Goal: Task Accomplishment & Management: Complete application form

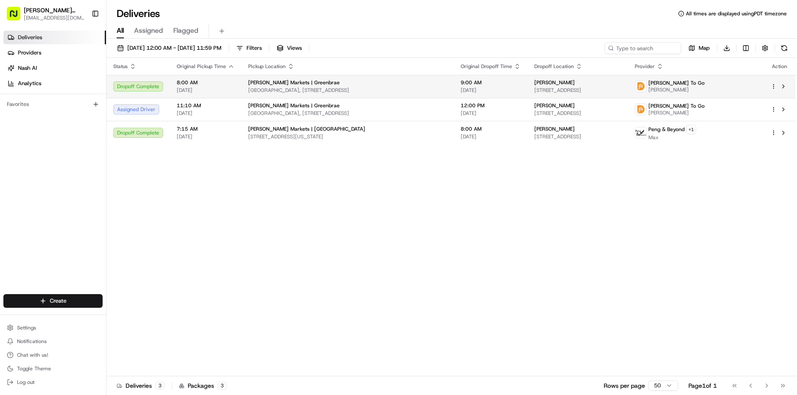
click at [146, 85] on div "Dropoff Complete" at bounding box center [138, 86] width 50 height 10
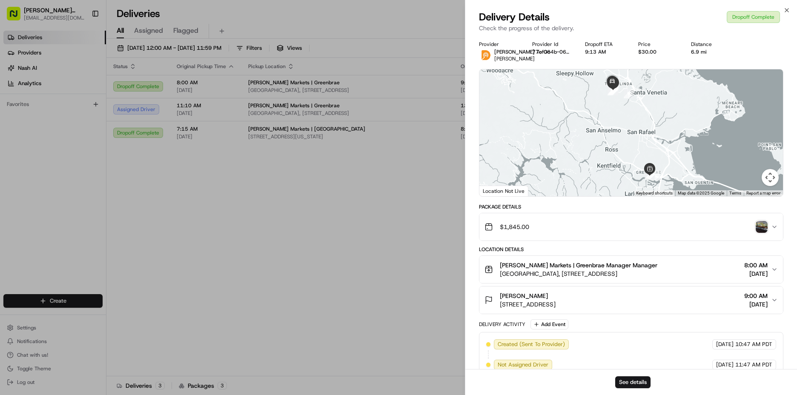
click at [758, 226] on img "button" at bounding box center [761, 227] width 12 height 12
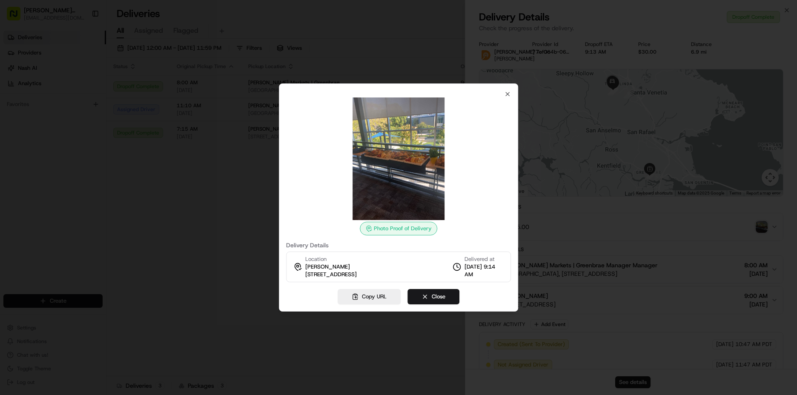
click at [406, 171] on img at bounding box center [398, 158] width 123 height 123
click at [451, 299] on button "Close" at bounding box center [433, 296] width 52 height 15
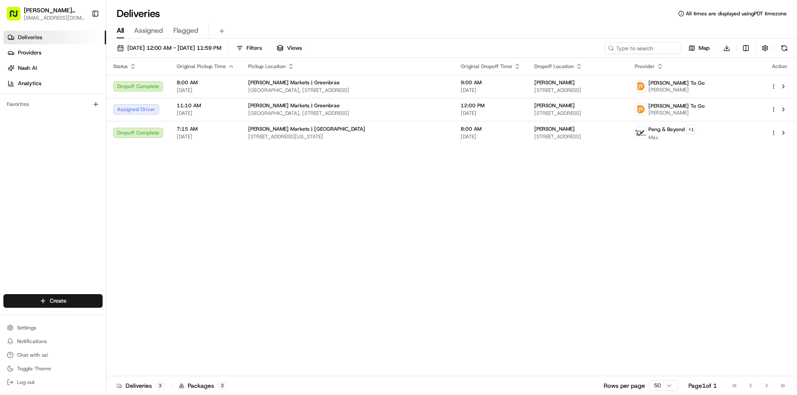
drag, startPoint x: 446, startPoint y: 292, endPoint x: 434, endPoint y: 277, distance: 18.8
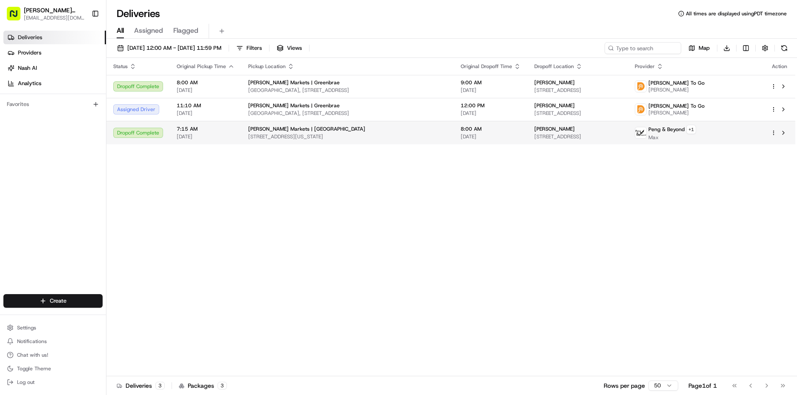
click at [294, 128] on span "[PERSON_NAME] Markets | [GEOGRAPHIC_DATA]" at bounding box center [306, 129] width 117 height 7
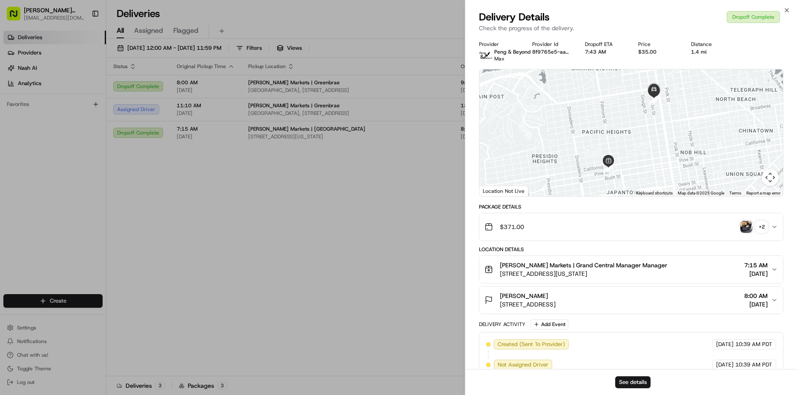
click at [745, 223] on img "button" at bounding box center [746, 227] width 12 height 12
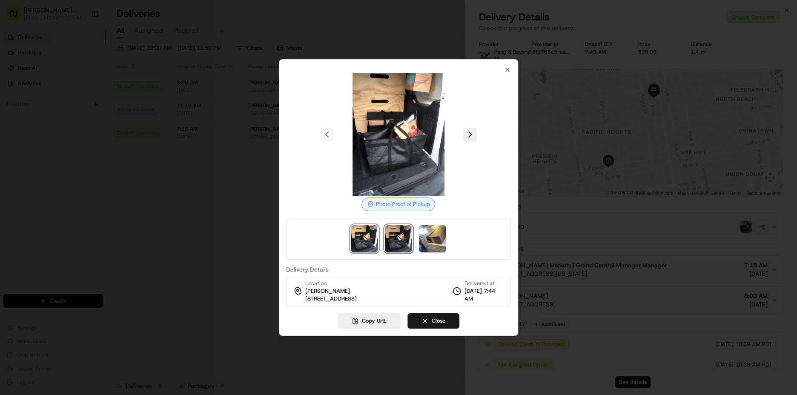
click at [386, 235] on img at bounding box center [398, 238] width 27 height 27
click at [447, 240] on div at bounding box center [398, 239] width 225 height 42
click at [442, 242] on img at bounding box center [432, 238] width 27 height 27
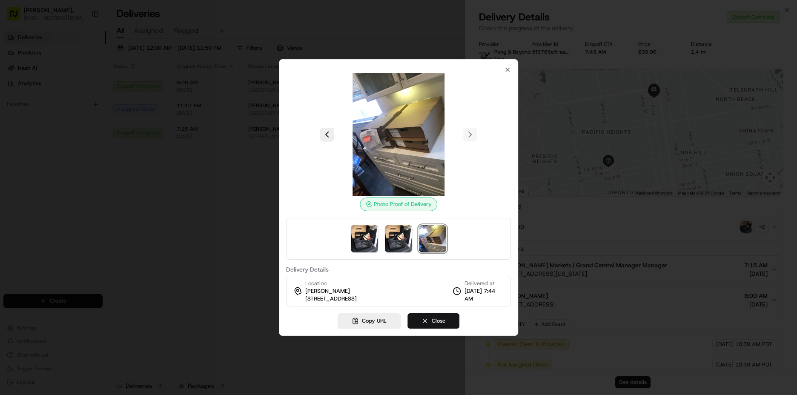
drag, startPoint x: 452, startPoint y: 320, endPoint x: 439, endPoint y: 317, distance: 12.7
click at [451, 320] on button "Close" at bounding box center [433, 320] width 52 height 15
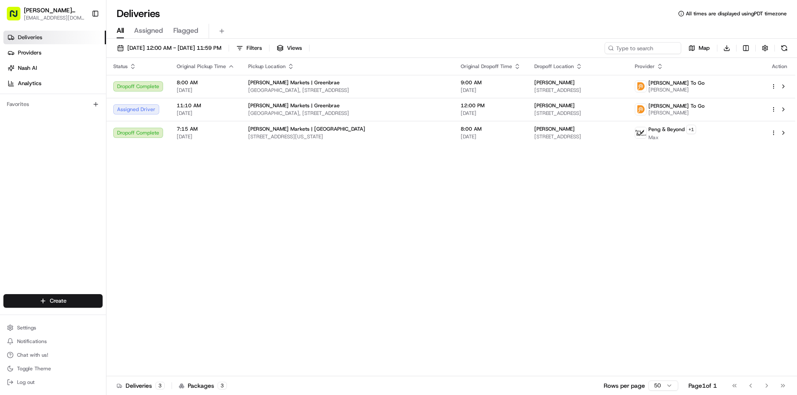
drag, startPoint x: 312, startPoint y: 280, endPoint x: 301, endPoint y: 256, distance: 26.7
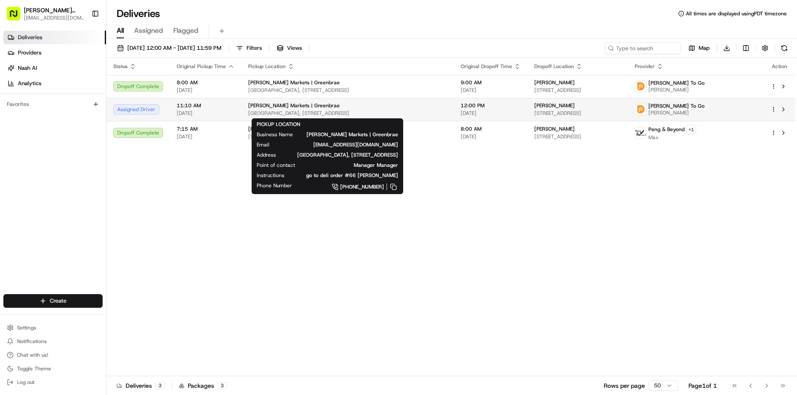
click at [264, 106] on span "[PERSON_NAME] Markets | Greenbrae" at bounding box center [293, 105] width 91 height 7
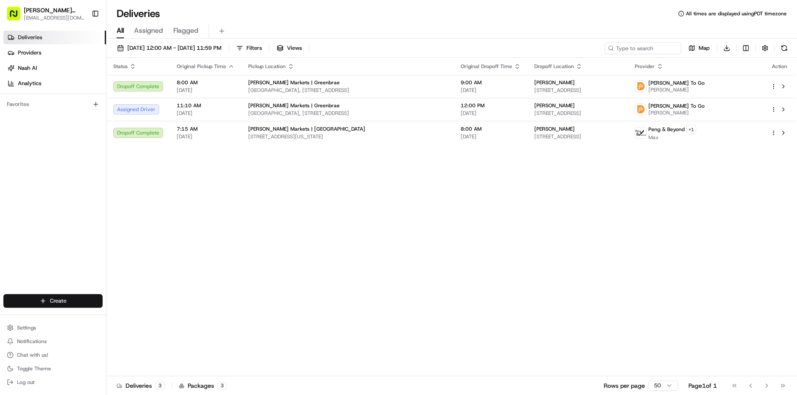
click at [46, 295] on html "[PERSON_NAME] Markets [EMAIL_ADDRESS][DOMAIN_NAME] Toggle Sidebar Deliveries Pr…" at bounding box center [398, 197] width 797 height 395
click at [150, 320] on link "Delivery" at bounding box center [153, 316] width 95 height 15
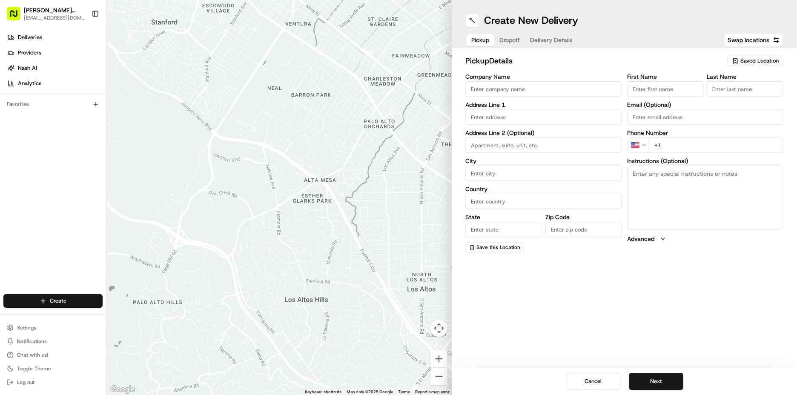
click at [759, 64] on span "Saved Location" at bounding box center [759, 61] width 38 height 8
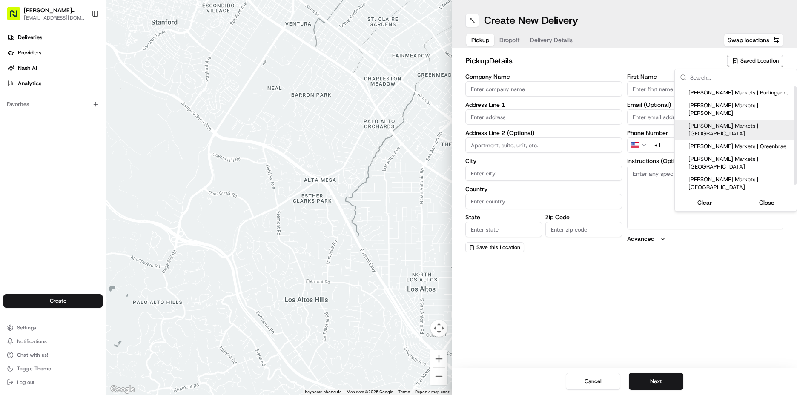
click at [753, 122] on span "[PERSON_NAME] Markets | [GEOGRAPHIC_DATA]" at bounding box center [740, 129] width 105 height 15
type input "[PERSON_NAME] Markets | [GEOGRAPHIC_DATA]"
type input "[STREET_ADDRESS][US_STATE]"
type input "[GEOGRAPHIC_DATA]"
type input "US"
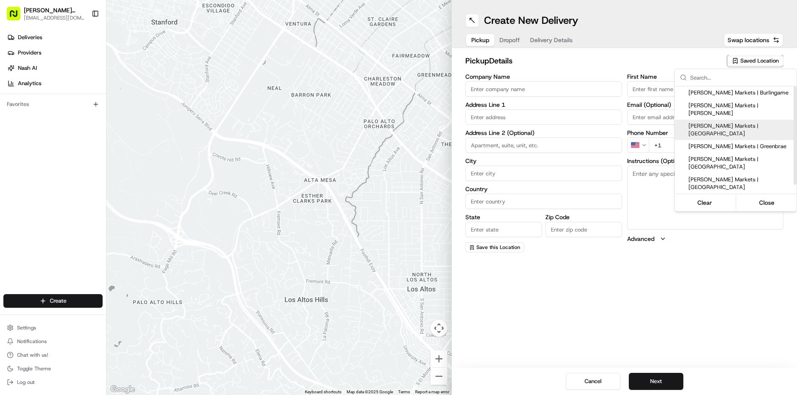
type input "CA"
type input "94115"
type input "Manager"
type input "[EMAIL_ADDRESS][DOMAIN_NAME]"
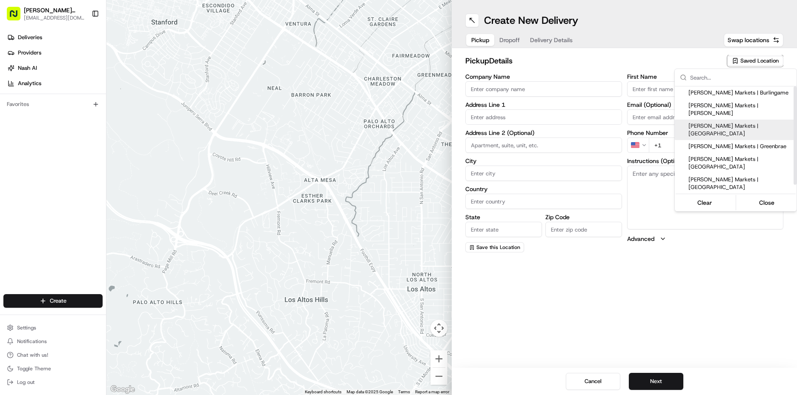
type input "[PHONE_NUMBER]"
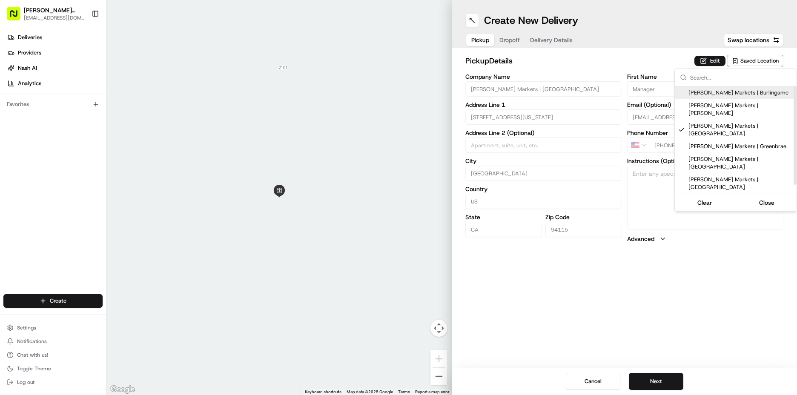
click at [719, 63] on html "[PERSON_NAME] Markets [EMAIL_ADDRESS][DOMAIN_NAME] Toggle Sidebar Deliveries Pr…" at bounding box center [398, 197] width 797 height 395
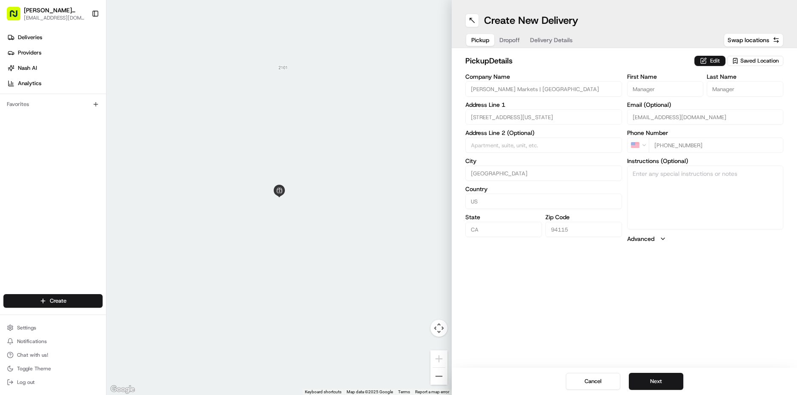
click at [708, 60] on button "Edit" at bounding box center [709, 61] width 31 height 10
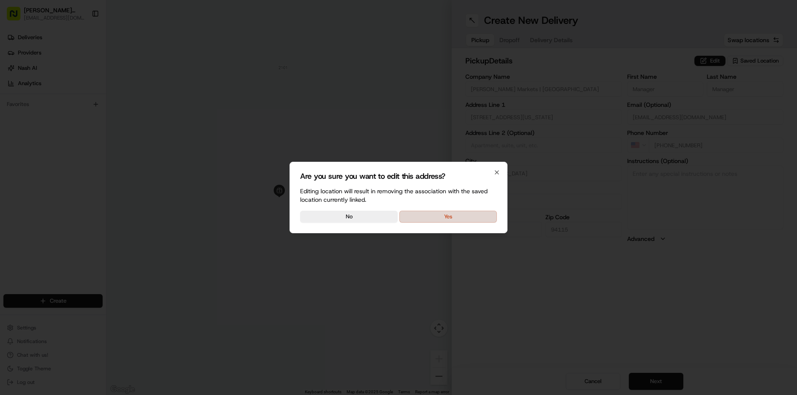
click at [453, 217] on button "Yes" at bounding box center [447, 217] width 97 height 12
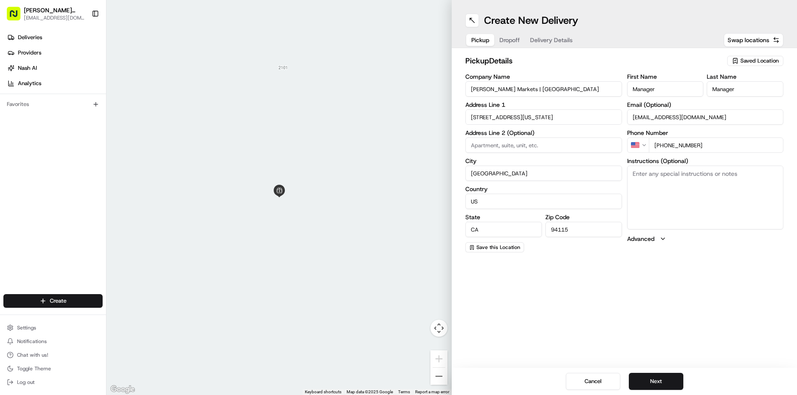
click at [673, 175] on textarea "Instructions (Optional)" at bounding box center [705, 198] width 157 height 64
type textarea "go to deli order #190 [PERSON_NAME]"
click at [662, 378] on button "Next" at bounding box center [656, 381] width 54 height 17
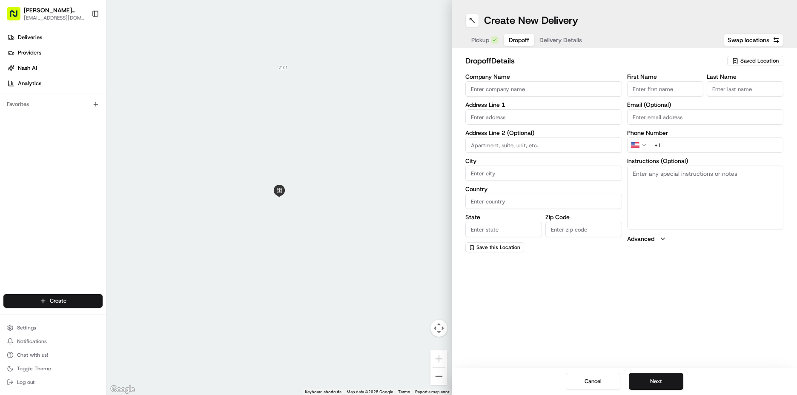
drag, startPoint x: 655, startPoint y: 90, endPoint x: 649, endPoint y: 90, distance: 6.8
click at [655, 90] on input "First Name" at bounding box center [665, 88] width 77 height 15
type input "[PERSON_NAME]"
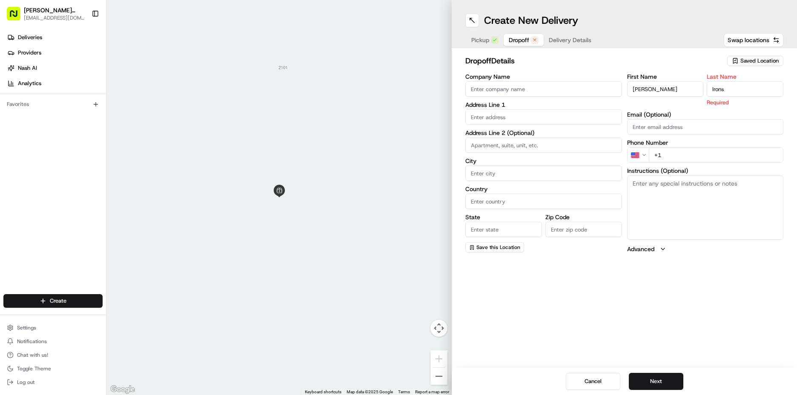
type input "Irons"
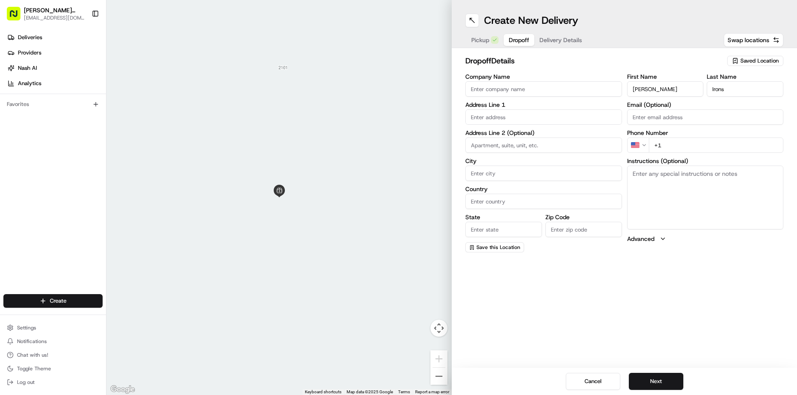
click at [672, 143] on input "+1" at bounding box center [716, 144] width 135 height 15
type input "[PHONE_NUMBER]"
click at [688, 189] on textarea "Instructions (Optional)" at bounding box center [705, 198] width 157 height 64
type textarea "Delivery to Exploratorium. Call when arrive"
click at [541, 122] on input "text" at bounding box center [543, 116] width 157 height 15
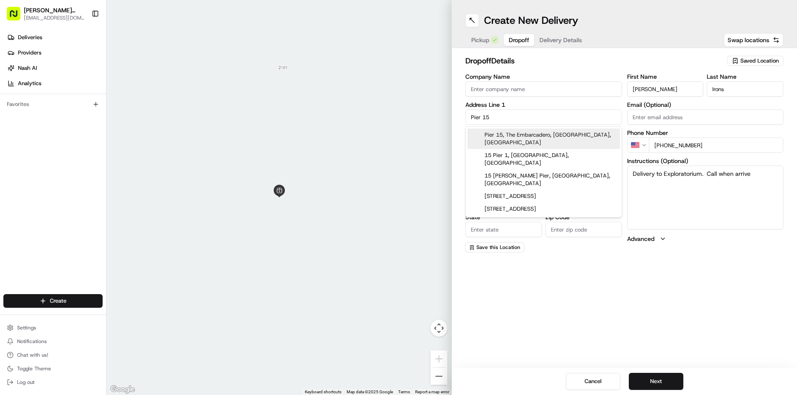
click at [508, 139] on div "Pier 15, The Embarcadero, [GEOGRAPHIC_DATA], [GEOGRAPHIC_DATA]" at bounding box center [543, 139] width 152 height 20
type input "Pier [GEOGRAPHIC_DATA], [GEOGRAPHIC_DATA]"
type input "[GEOGRAPHIC_DATA]"
type input "CA"
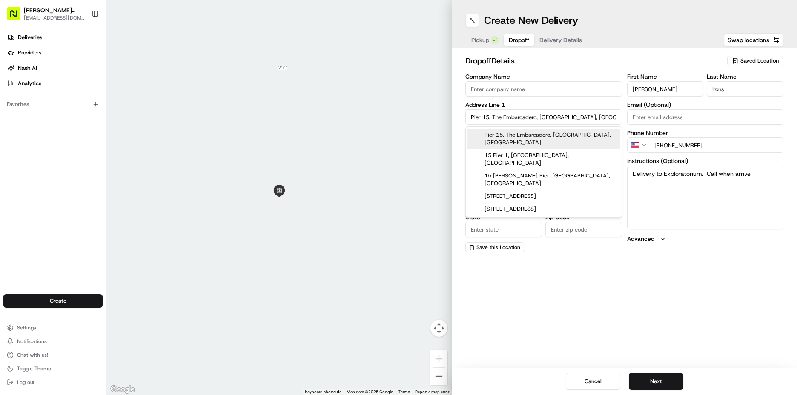
type input "94111"
type input "Pier 15"
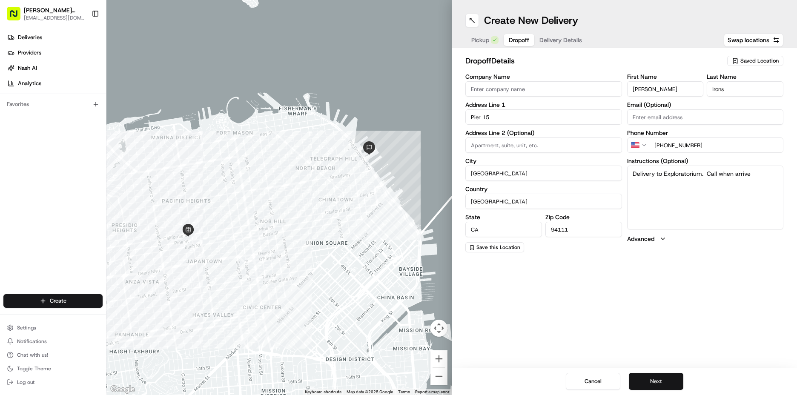
click at [654, 378] on button "Next" at bounding box center [656, 381] width 54 height 17
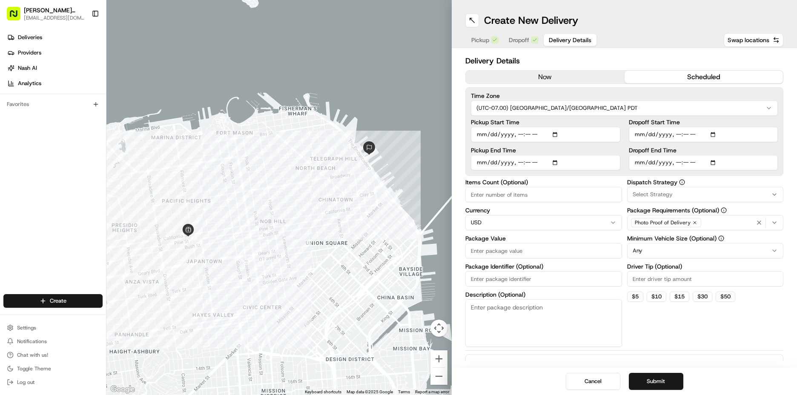
click at [729, 77] on button "scheduled" at bounding box center [703, 77] width 159 height 13
click at [483, 136] on input "Pickup Start Time" at bounding box center [545, 134] width 149 height 15
click at [519, 133] on input "Pickup Start Time" at bounding box center [545, 134] width 149 height 15
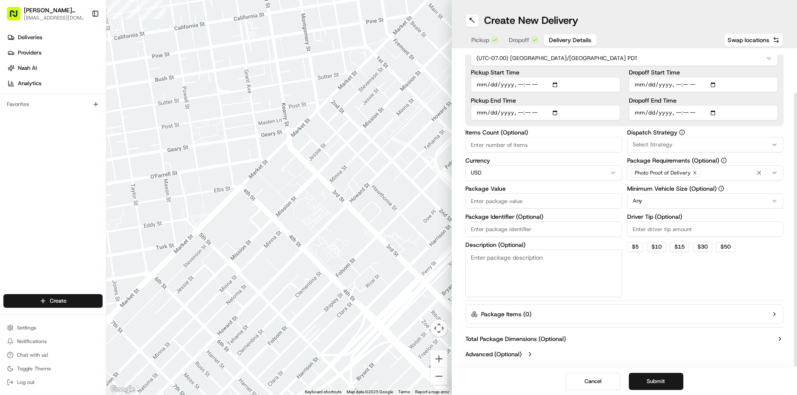
scroll to position [51, 0]
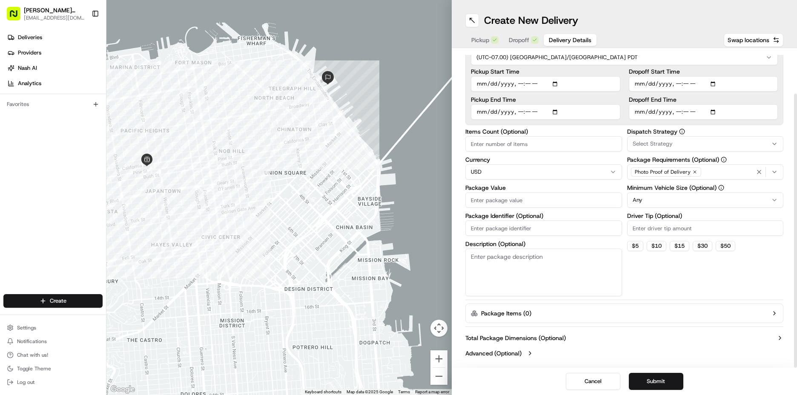
click at [389, 82] on div at bounding box center [278, 197] width 345 height 395
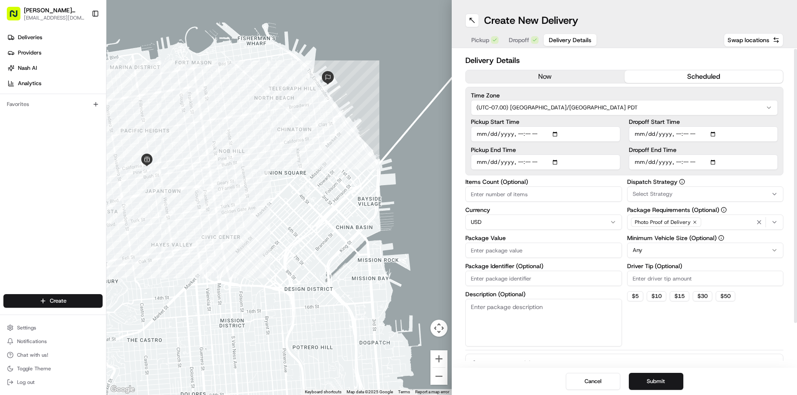
scroll to position [0, 0]
click at [482, 135] on input "Pickup Start Time" at bounding box center [545, 134] width 149 height 15
click at [517, 134] on input "Pickup Start Time" at bounding box center [545, 134] width 149 height 15
type input "[DATE]T07:30"
click at [478, 158] on input "Pickup End Time" at bounding box center [545, 162] width 149 height 15
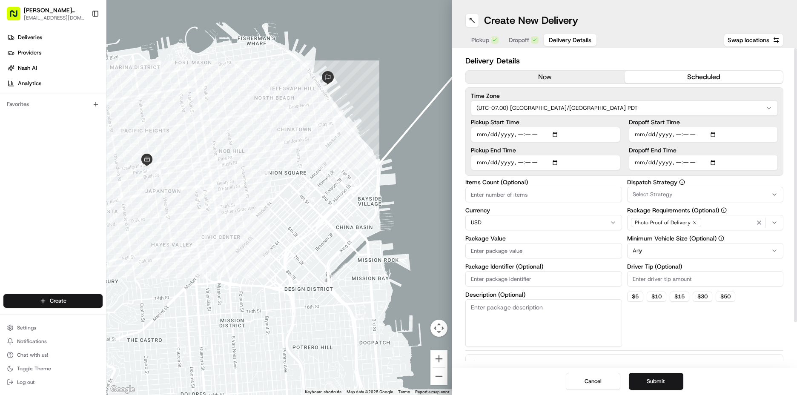
click at [516, 163] on input "Pickup End Time" at bounding box center [545, 162] width 149 height 15
type input "[DATE]T08:00"
click at [643, 133] on input "Dropoff Start Time" at bounding box center [703, 134] width 149 height 15
click at [674, 136] on input "Dropoff Start Time" at bounding box center [703, 134] width 149 height 15
click at [637, 168] on input "Dropoff End Time" at bounding box center [703, 162] width 149 height 15
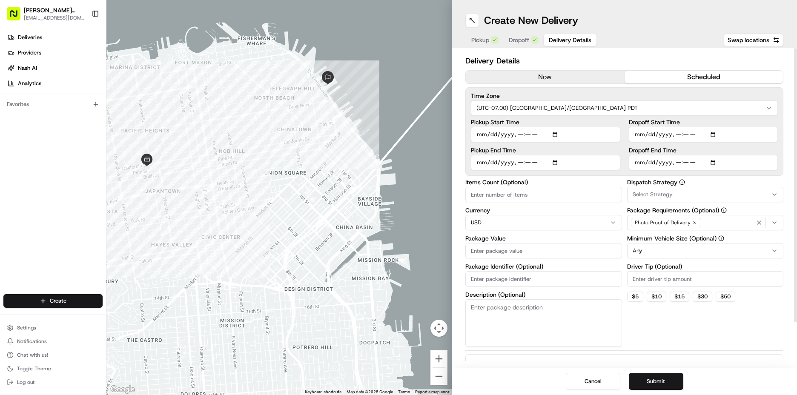
click at [683, 136] on input "Dropoff Start Time" at bounding box center [703, 134] width 149 height 15
type input "[DATE]T08:00"
click at [635, 163] on input "Dropoff End Time" at bounding box center [703, 162] width 149 height 15
click at [673, 163] on input "Dropoff End Time" at bounding box center [703, 162] width 149 height 15
type input "[DATE]T08:30"
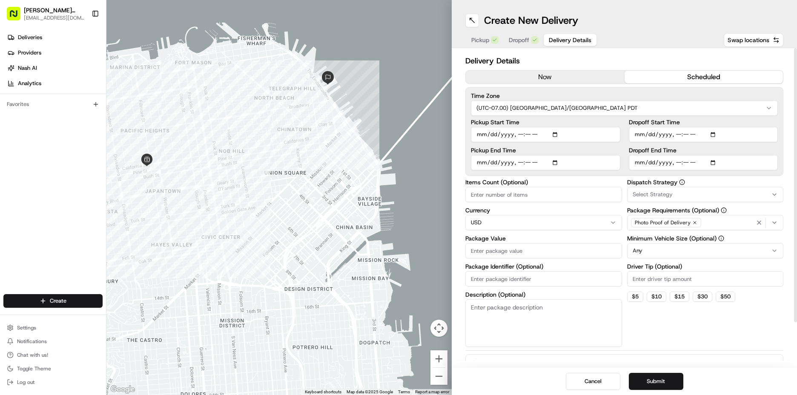
click at [671, 193] on span "Select Strategy" at bounding box center [652, 195] width 40 height 8
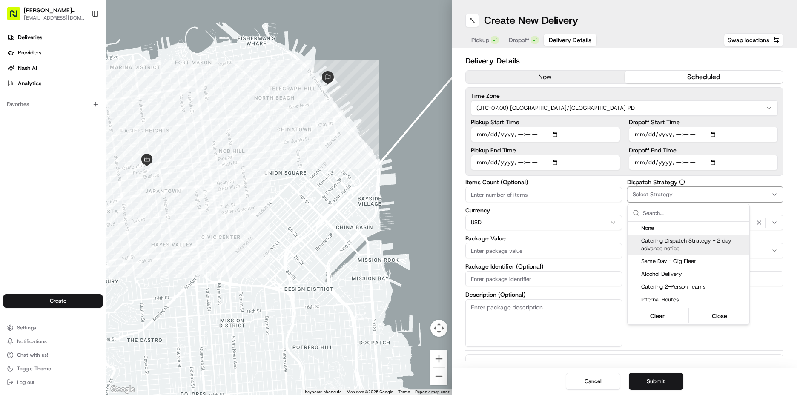
click at [670, 244] on span "Catering Dispatch Strategy - 2 day advance notice" at bounding box center [693, 244] width 105 height 15
click at [743, 340] on html "[PERSON_NAME] Markets [EMAIL_ADDRESS][DOMAIN_NAME] Toggle Sidebar Deliveries Pr…" at bounding box center [398, 197] width 797 height 395
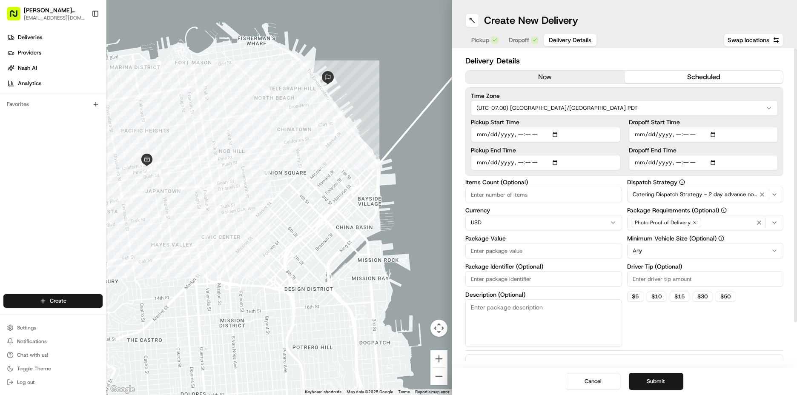
click at [649, 245] on html "[PERSON_NAME] Markets [EMAIL_ADDRESS][DOMAIN_NAME] Toggle Sidebar Deliveries Pr…" at bounding box center [398, 197] width 797 height 395
click at [660, 283] on input "Driver Tip (Optional)" at bounding box center [705, 278] width 157 height 15
type input "29"
click at [503, 250] on input "Package Value" at bounding box center [543, 250] width 157 height 15
type input "250"
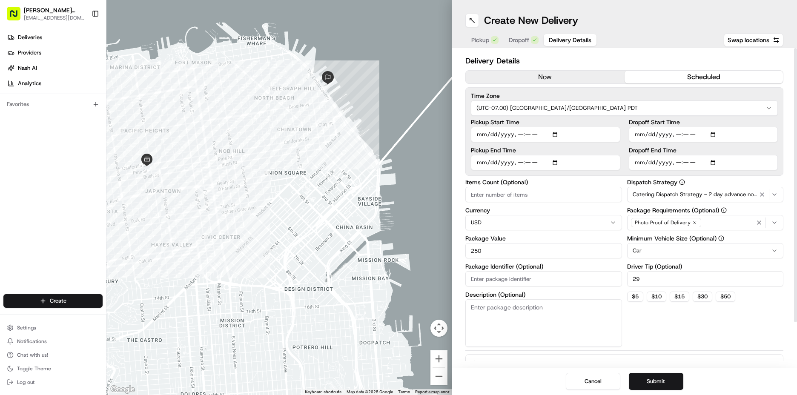
click at [702, 314] on div "Dispatch Strategy Catering Dispatch Strategy - 2 day advance notice Package Req…" at bounding box center [705, 263] width 157 height 168
click at [658, 386] on button "Submit" at bounding box center [656, 381] width 54 height 17
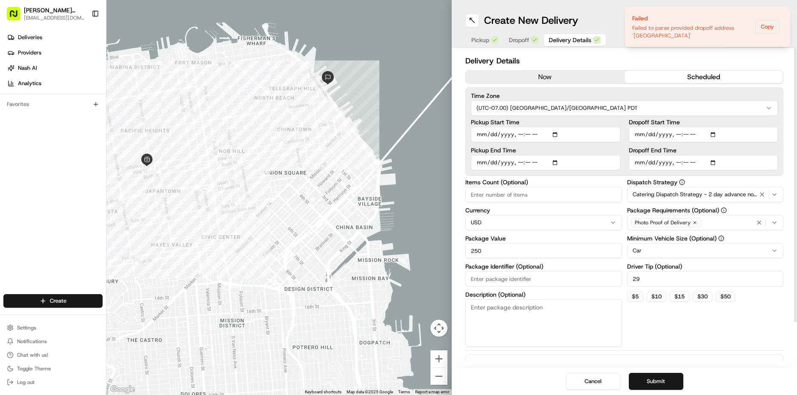
click at [522, 134] on input "Pickup Start Time" at bounding box center [545, 134] width 149 height 15
click at [528, 133] on input "Pickup Start Time" at bounding box center [545, 134] width 149 height 15
type input "[DATE]T07:45"
click at [528, 165] on input "Pickup End Time" at bounding box center [545, 162] width 149 height 15
type input "[DATE]T08:15"
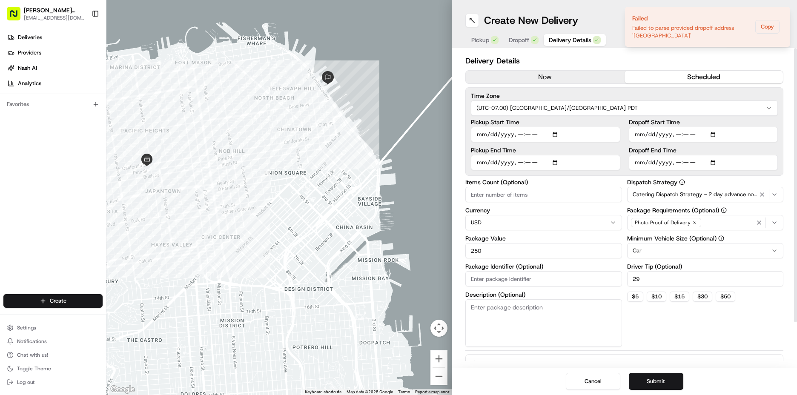
click at [562, 349] on div "Delivery Details now scheduled Time Zone (UTC-07.00) America/[GEOGRAPHIC_DATA] …" at bounding box center [624, 233] width 318 height 357
click at [515, 37] on span "Dropoff" at bounding box center [519, 40] width 20 height 9
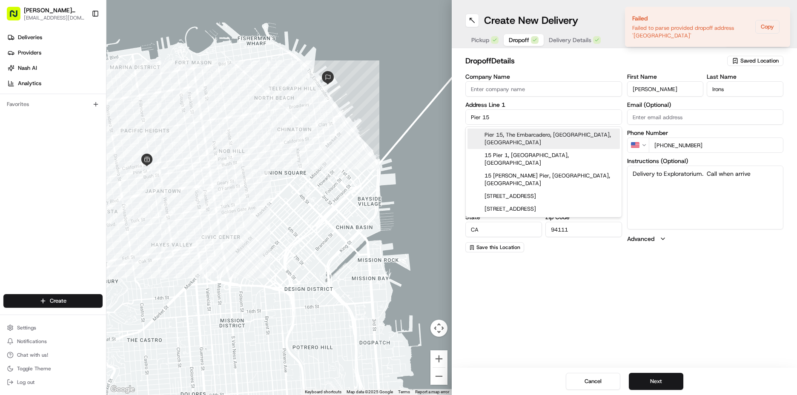
click at [503, 117] on input "Pier 15" at bounding box center [543, 116] width 157 height 15
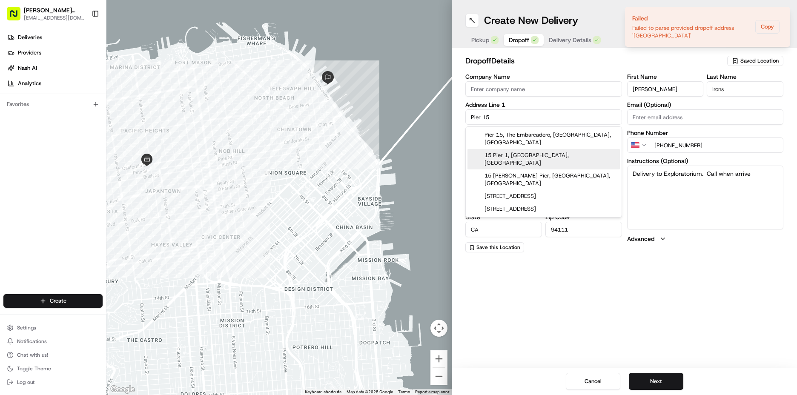
click at [503, 151] on div "15 Pier 1, [GEOGRAPHIC_DATA], [GEOGRAPHIC_DATA]" at bounding box center [543, 159] width 152 height 20
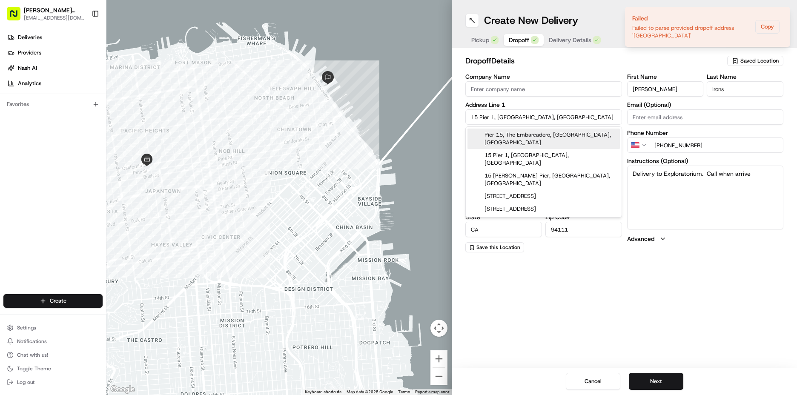
type input "[STREET_ADDRESS]"
type input "94105"
type input "[STREET_ADDRESS]"
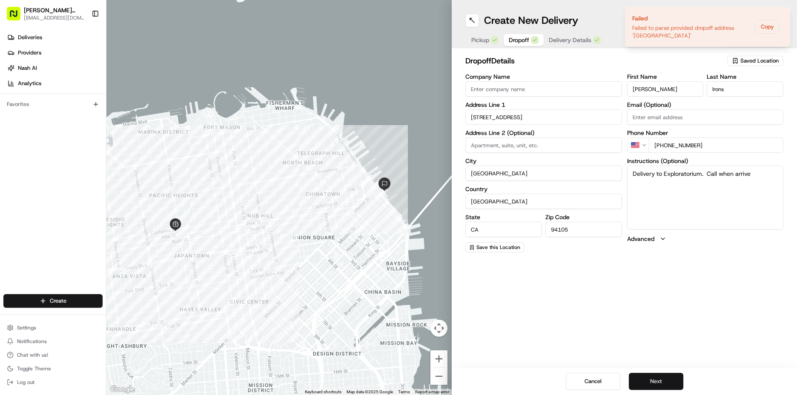
click at [654, 377] on button "Next" at bounding box center [656, 381] width 54 height 17
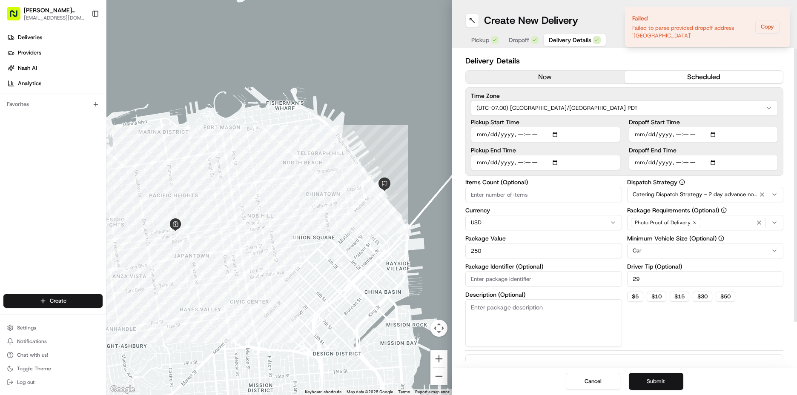
click at [652, 385] on button "Submit" at bounding box center [656, 381] width 54 height 17
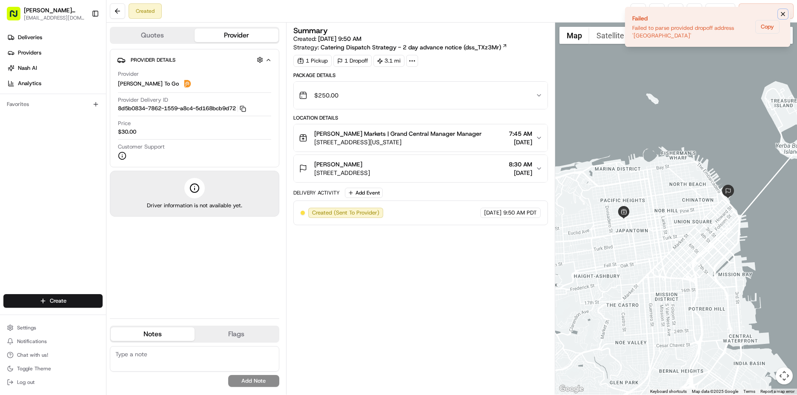
click at [781, 11] on icon "Notifications (F8)" at bounding box center [782, 14] width 7 height 7
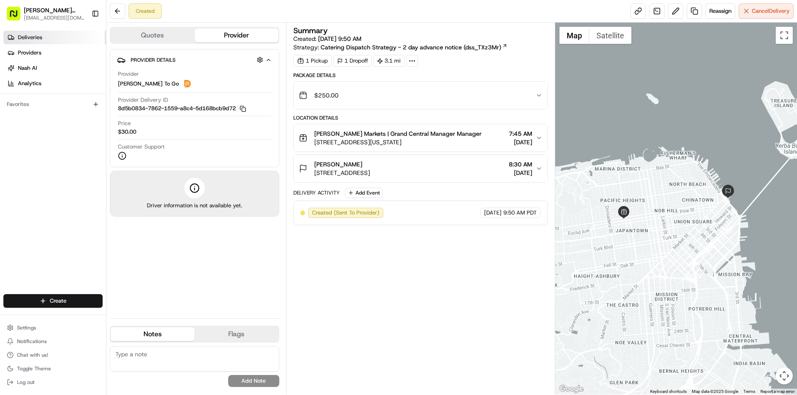
click at [29, 32] on link "Deliveries" at bounding box center [54, 38] width 103 height 14
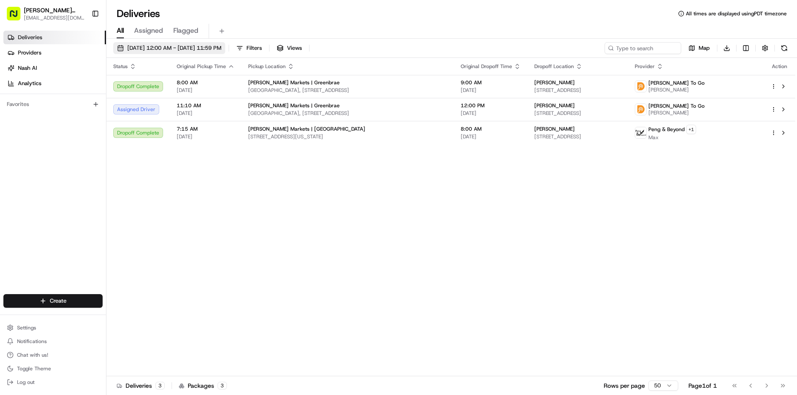
click at [141, 47] on span "[DATE] 12:00 AM - [DATE] 11:59 PM" at bounding box center [174, 48] width 94 height 8
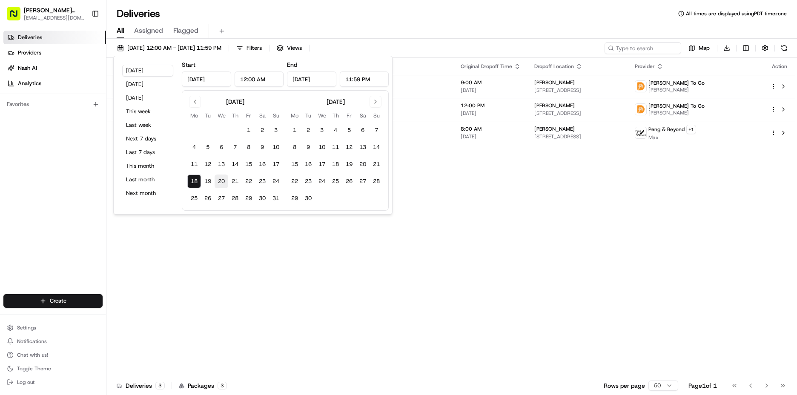
click at [220, 182] on button "20" at bounding box center [221, 181] width 14 height 14
type input "[DATE]"
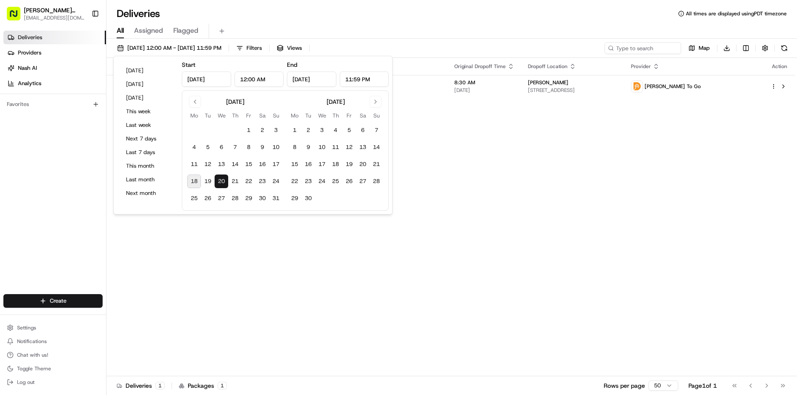
click at [590, 142] on div "Status Original Pickup Time Pickup Location Original Dropoff Time Dropoff Locat…" at bounding box center [450, 217] width 689 height 318
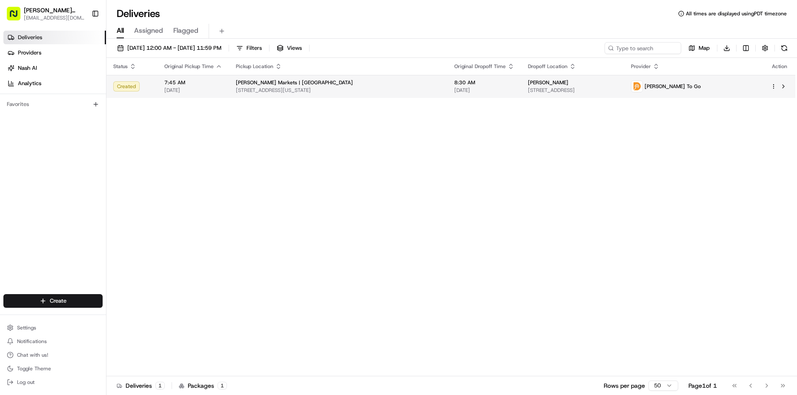
click at [455, 91] on span "[DATE]" at bounding box center [484, 90] width 60 height 7
click at [774, 89] on html "[PERSON_NAME] Markets [EMAIL_ADDRESS][DOMAIN_NAME] Toggle Sidebar Deliveries Pr…" at bounding box center [398, 197] width 797 height 395
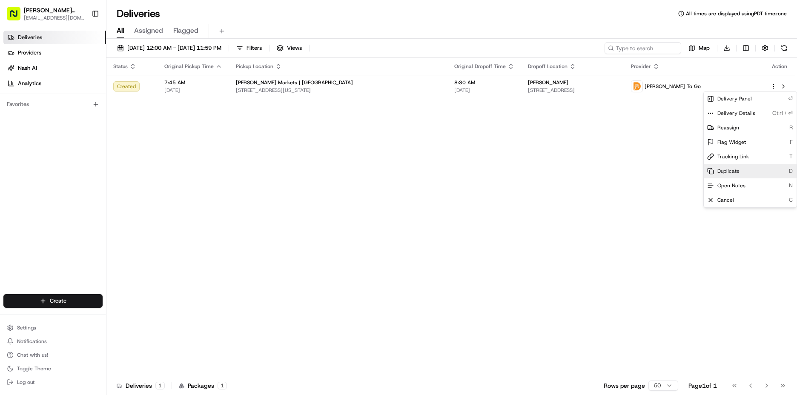
click at [743, 173] on div "Duplicate D" at bounding box center [749, 171] width 93 height 14
click at [260, 88] on html "[PERSON_NAME] Markets [EMAIL_ADDRESS][DOMAIN_NAME] Toggle Sidebar Deliveries Pr…" at bounding box center [398, 197] width 797 height 395
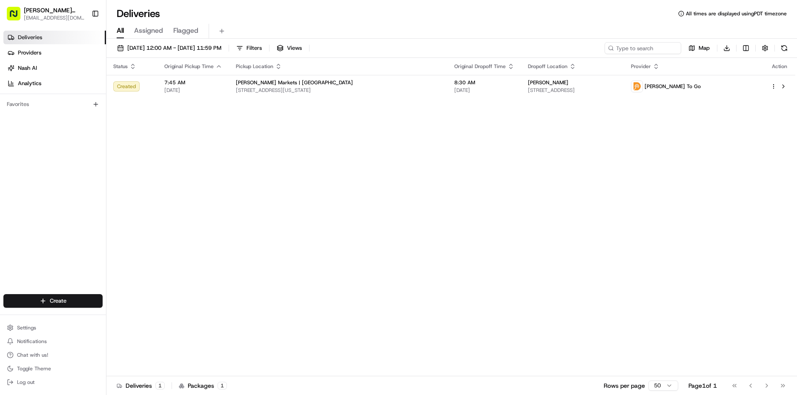
click at [260, 88] on span "[STREET_ADDRESS][US_STATE]" at bounding box center [338, 90] width 205 height 7
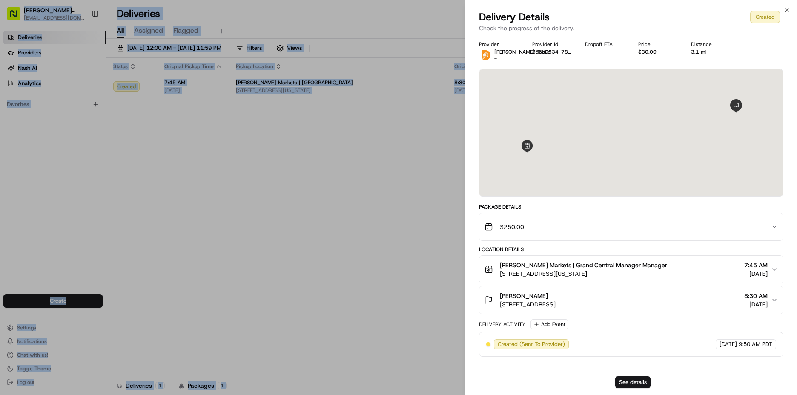
click at [260, 88] on div at bounding box center [398, 197] width 797 height 395
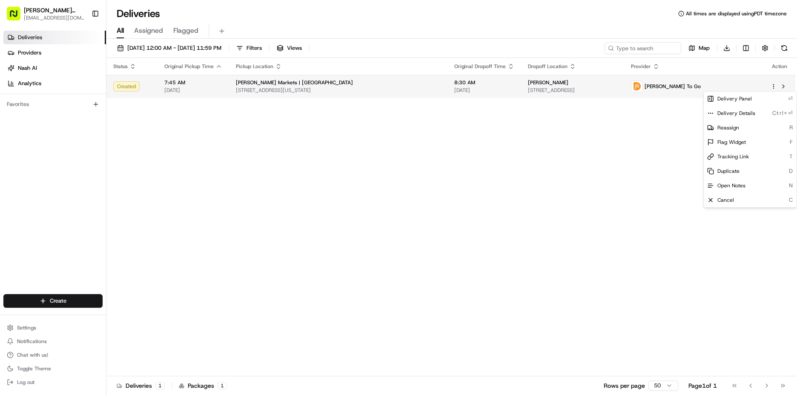
click at [772, 88] on html "[PERSON_NAME] Markets [EMAIL_ADDRESS][DOMAIN_NAME] Toggle Sidebar Deliveries Pr…" at bounding box center [398, 197] width 797 height 395
click at [527, 87] on html "[PERSON_NAME] Markets [EMAIL_ADDRESS][DOMAIN_NAME] Toggle Sidebar Deliveries Pr…" at bounding box center [398, 197] width 797 height 395
click at [264, 84] on span "[PERSON_NAME] Markets | [GEOGRAPHIC_DATA]" at bounding box center [294, 82] width 117 height 7
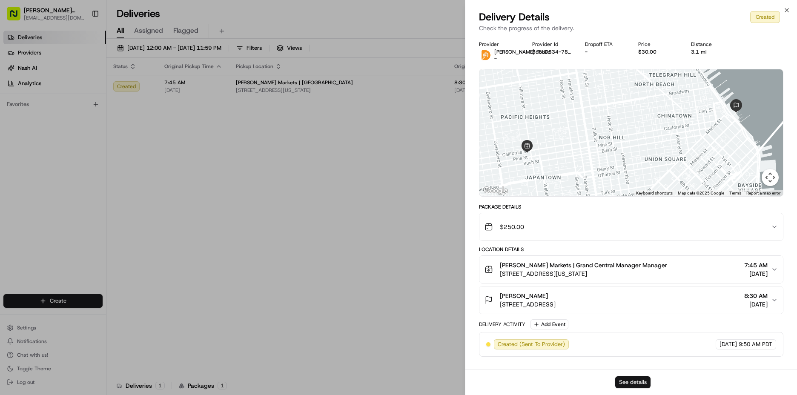
click at [639, 379] on button "See details" at bounding box center [632, 382] width 35 height 12
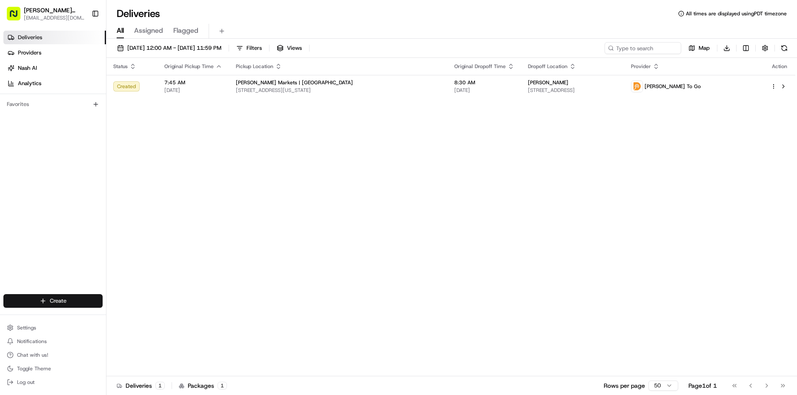
click at [36, 301] on html "[PERSON_NAME] Markets [EMAIL_ADDRESS][DOMAIN_NAME] Toggle Sidebar Deliveries Pr…" at bounding box center [398, 197] width 797 height 395
click at [152, 320] on link "Delivery" at bounding box center [153, 316] width 95 height 15
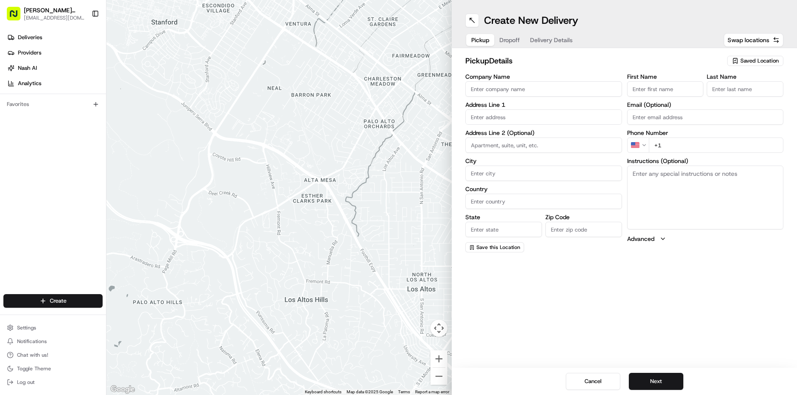
click at [763, 62] on span "Saved Location" at bounding box center [759, 61] width 38 height 8
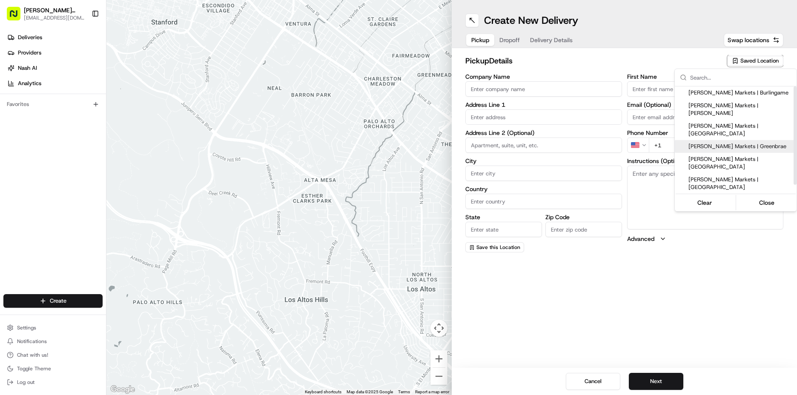
click at [706, 143] on span "[PERSON_NAME] Markets | Greenbrae" at bounding box center [740, 147] width 105 height 8
type input "[PERSON_NAME] Markets | Greenbrae"
type input "[GEOGRAPHIC_DATA]"
type input "Larkspur"
type input "US"
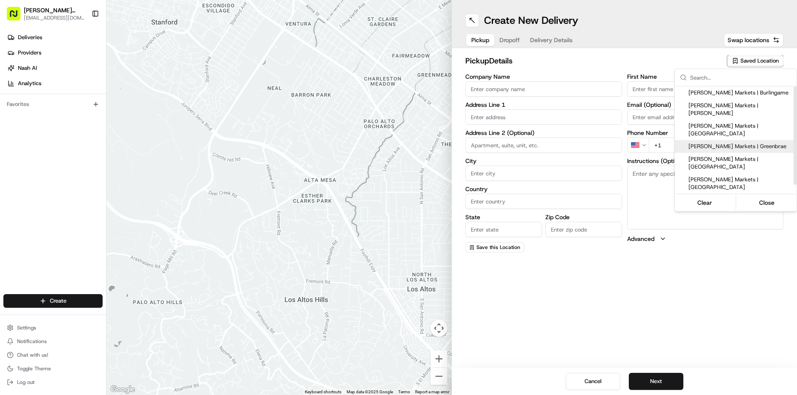
type input "CA"
type input "94904"
type input "Manager"
type input "[EMAIL_ADDRESS][DOMAIN_NAME]"
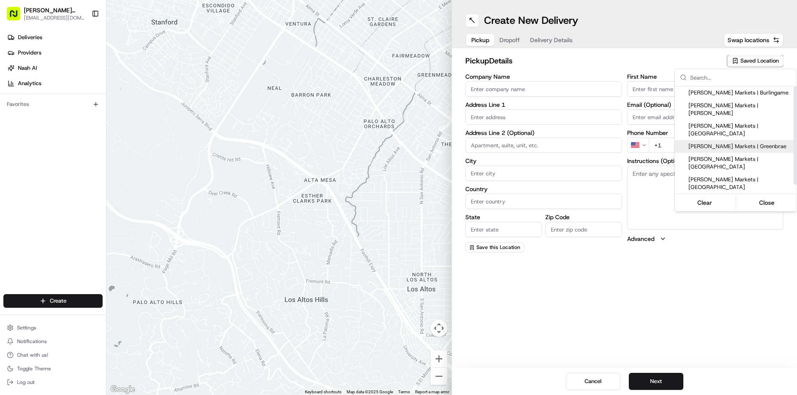
type input "[PHONE_NUMBER]"
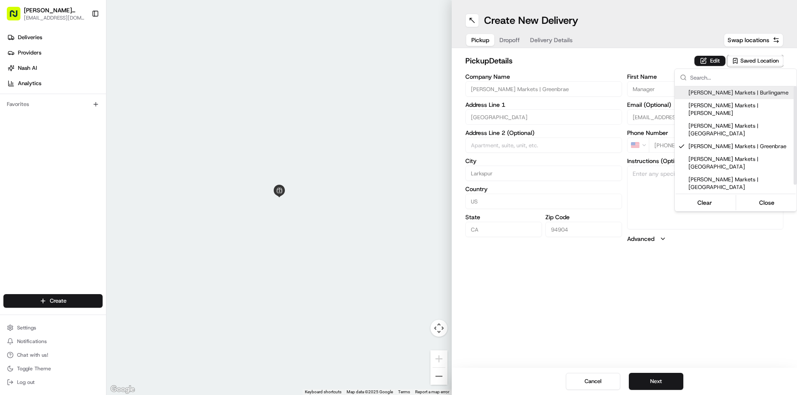
click at [713, 61] on html "[PERSON_NAME] Markets [EMAIL_ADDRESS][DOMAIN_NAME] Toggle Sidebar Deliveries Pr…" at bounding box center [398, 197] width 797 height 395
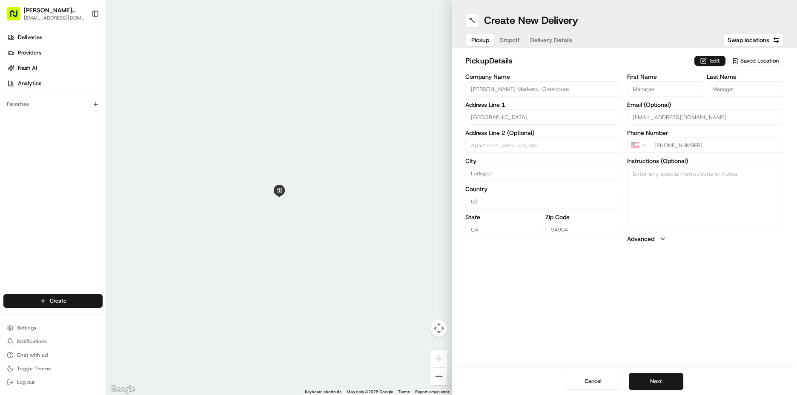
click at [710, 63] on button "Edit" at bounding box center [709, 61] width 31 height 10
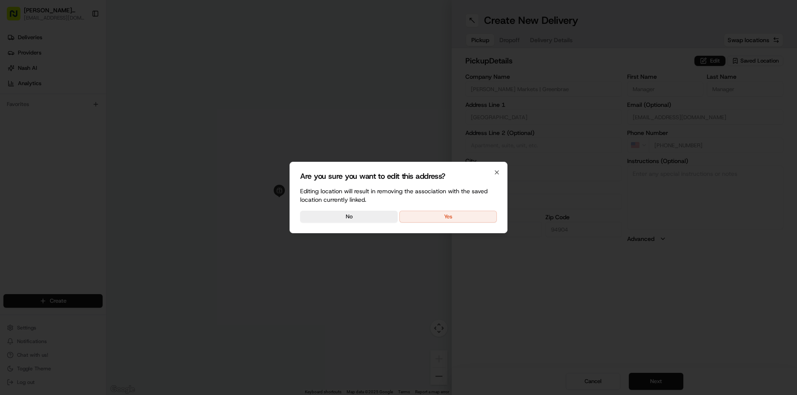
click at [448, 224] on div "Are you sure you want to edit this address? Editing location will result in rem…" at bounding box center [398, 197] width 218 height 71
click at [448, 216] on button "Yes" at bounding box center [447, 217] width 97 height 12
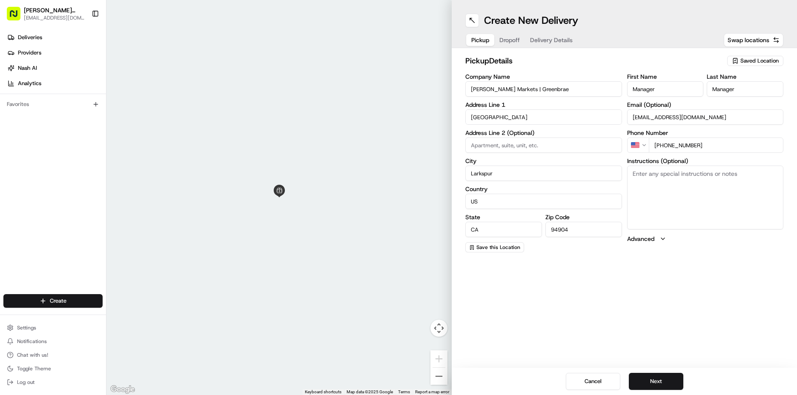
click at [661, 195] on textarea "Instructions (Optional)" at bounding box center [705, 198] width 157 height 64
type textarea "go to deli order #210 [PERSON_NAME]"
click at [664, 383] on button "Next" at bounding box center [656, 381] width 54 height 17
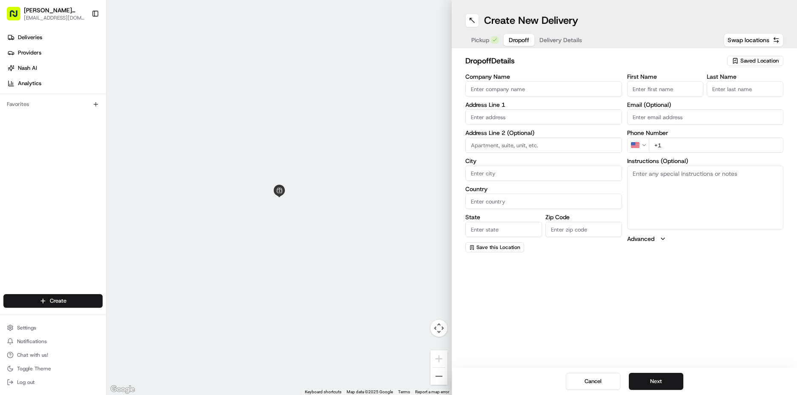
drag, startPoint x: 682, startPoint y: 87, endPoint x: 674, endPoint y: 92, distance: 8.6
click at [682, 87] on input "First Name" at bounding box center [665, 88] width 77 height 15
type input "[PERSON_NAME]"
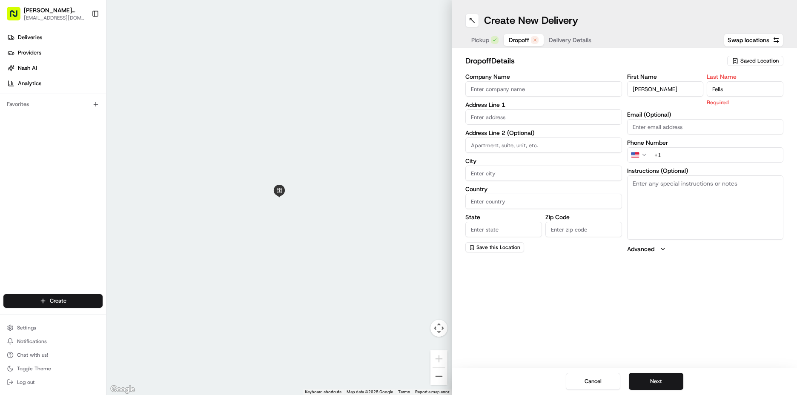
type input "Fells"
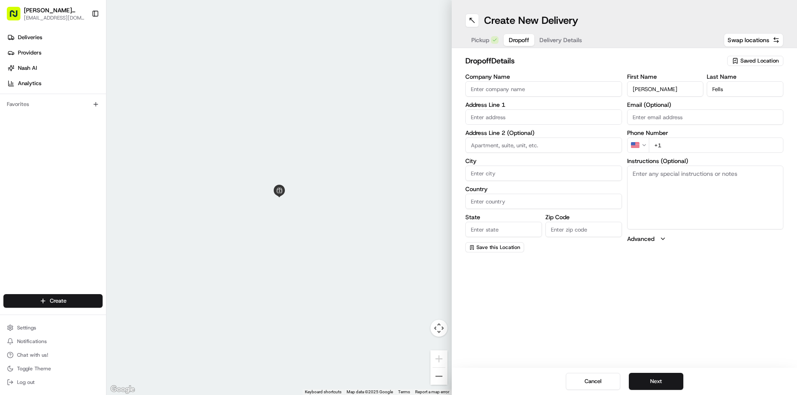
click at [674, 141] on input "+1" at bounding box center [716, 144] width 135 height 15
type input "[PHONE_NUMBER]"
click at [690, 181] on textarea "Instructions (Optional)" at bounding box center [705, 198] width 157 height 64
click at [715, 186] on textarea "Instructions (Optional)" at bounding box center [705, 198] width 157 height 64
type textarea "call when arrive"
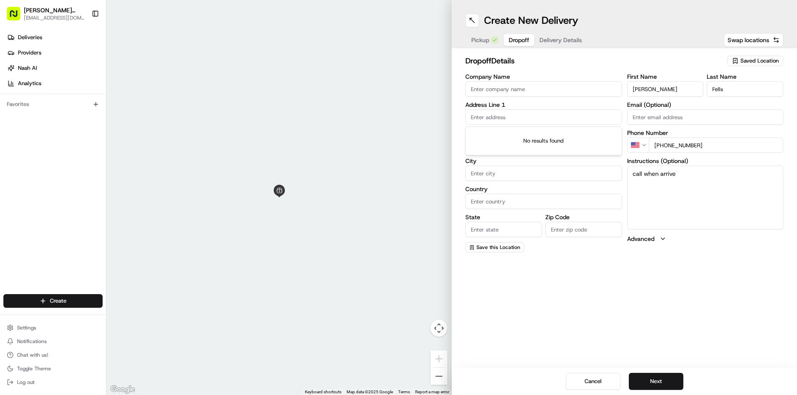
click at [514, 117] on input "text" at bounding box center [543, 116] width 157 height 15
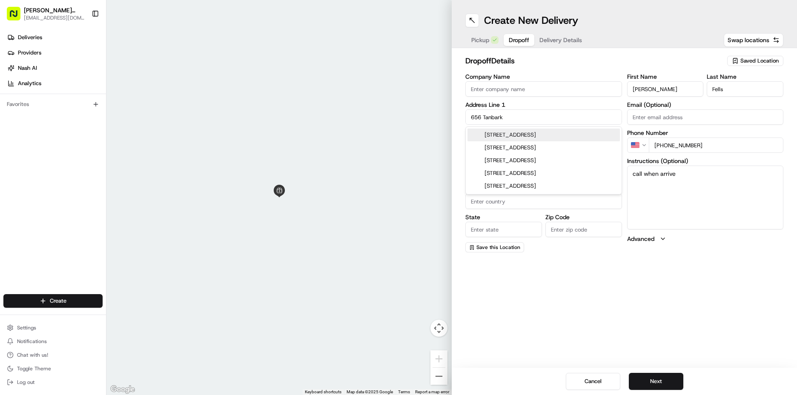
click at [524, 138] on div "[STREET_ADDRESS]" at bounding box center [543, 135] width 152 height 13
type input "[STREET_ADDRESS]"
type input "[GEOGRAPHIC_DATA][PERSON_NAME]"
type input "[GEOGRAPHIC_DATA]"
type input "CA"
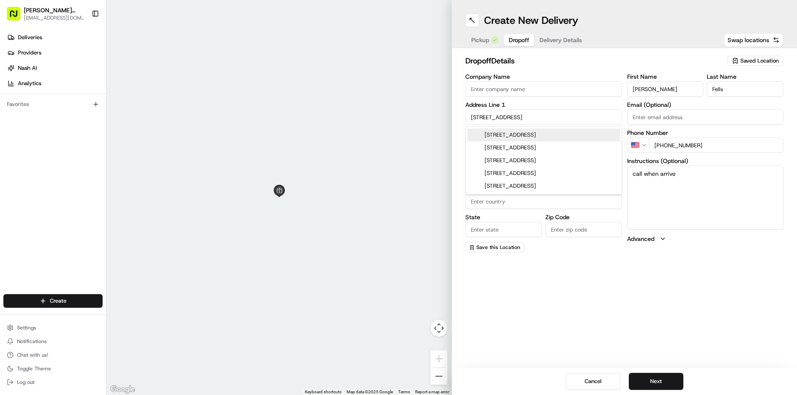
type input "94903"
type input "[STREET_ADDRESS]"
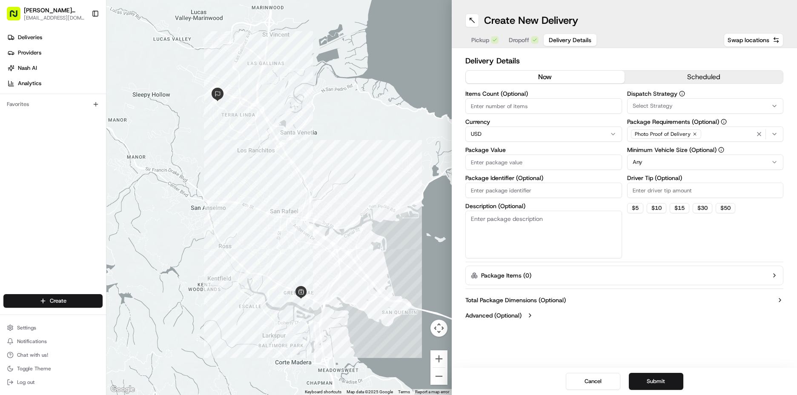
click at [569, 40] on span "Delivery Details" at bounding box center [570, 40] width 43 height 9
click at [642, 73] on button "scheduled" at bounding box center [703, 77] width 159 height 13
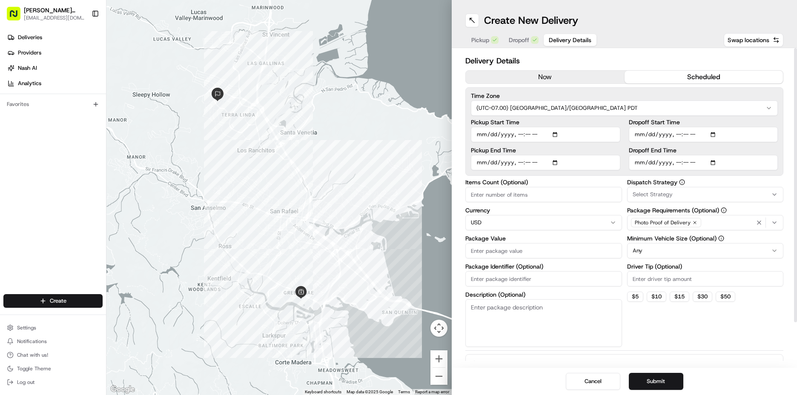
click at [483, 136] on input "Pickup Start Time" at bounding box center [545, 134] width 149 height 15
click at [514, 134] on input "Pickup Start Time" at bounding box center [545, 134] width 149 height 15
click at [520, 133] on input "Pickup Start Time" at bounding box center [545, 134] width 149 height 15
click at [520, 134] on input "Pickup Start Time" at bounding box center [545, 134] width 149 height 15
click at [518, 134] on input "Pickup Start Time" at bounding box center [545, 134] width 149 height 15
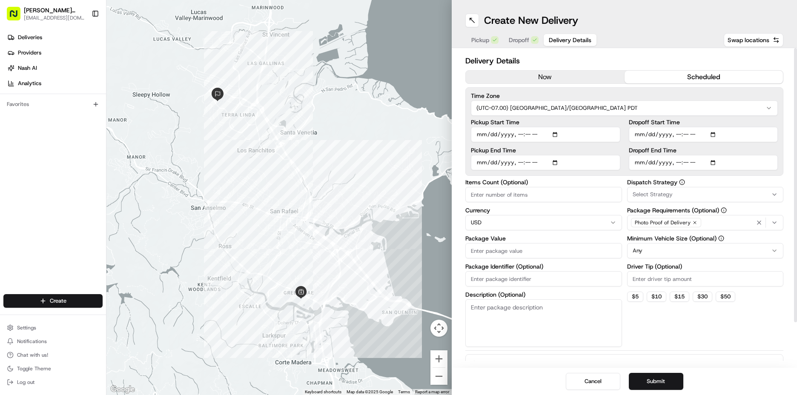
type input "[DATE]T08:10"
click at [483, 165] on input "Pickup End Time" at bounding box center [545, 162] width 149 height 15
click at [518, 163] on input "Pickup End Time" at bounding box center [545, 162] width 149 height 15
type input "[DATE]T08:40"
click at [640, 135] on input "Dropoff Start Time" at bounding box center [703, 134] width 149 height 15
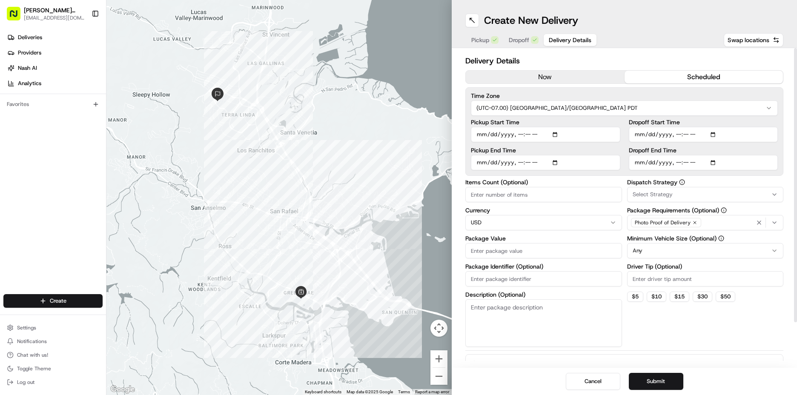
click at [677, 136] on input "Dropoff Start Time" at bounding box center [703, 134] width 149 height 15
click at [683, 137] on input "Dropoff Start Time" at bounding box center [703, 134] width 149 height 15
type input "[DATE]T08:30"
click at [636, 164] on input "Dropoff End Time" at bounding box center [703, 162] width 149 height 15
click at [677, 161] on input "Dropoff End Time" at bounding box center [703, 162] width 149 height 15
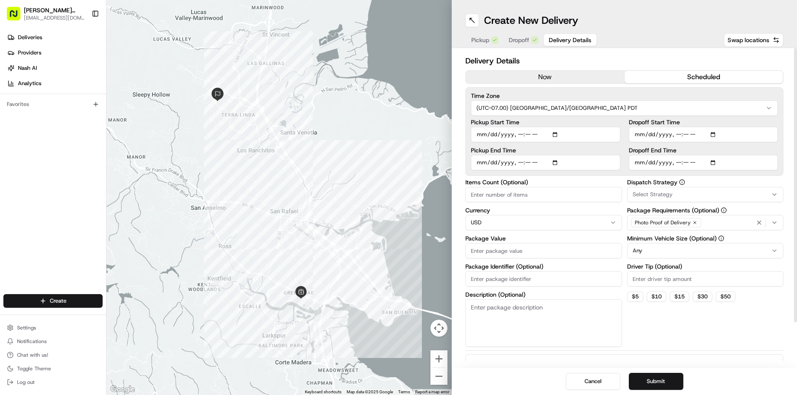
type input "[DATE]T09:00"
click at [657, 197] on span "Select Strategy" at bounding box center [652, 195] width 40 height 8
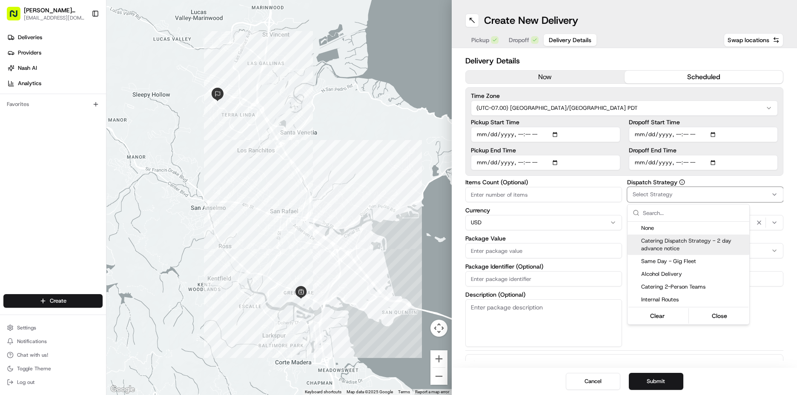
click at [669, 251] on span "Catering Dispatch Strategy - 2 day advance notice" at bounding box center [693, 244] width 105 height 15
click at [743, 346] on html "[PERSON_NAME] Markets [EMAIL_ADDRESS][DOMAIN_NAME] Toggle Sidebar Deliveries Pr…" at bounding box center [398, 197] width 797 height 395
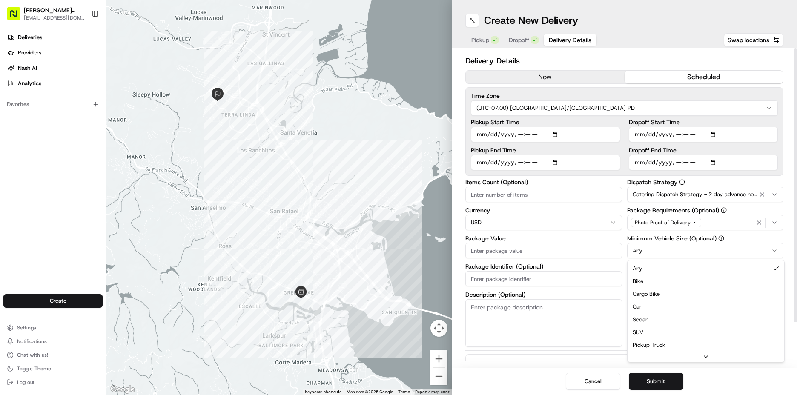
click at [675, 257] on html "[PERSON_NAME] Markets [EMAIL_ADDRESS][DOMAIN_NAME] Toggle Sidebar Deliveries Pr…" at bounding box center [398, 197] width 797 height 395
click at [668, 281] on input "Driver Tip (Optional)" at bounding box center [705, 278] width 157 height 15
click at [663, 282] on input "Driver Tip (Optional)" at bounding box center [705, 278] width 157 height 15
type input "43"
click at [509, 246] on input "Package Value" at bounding box center [543, 250] width 157 height 15
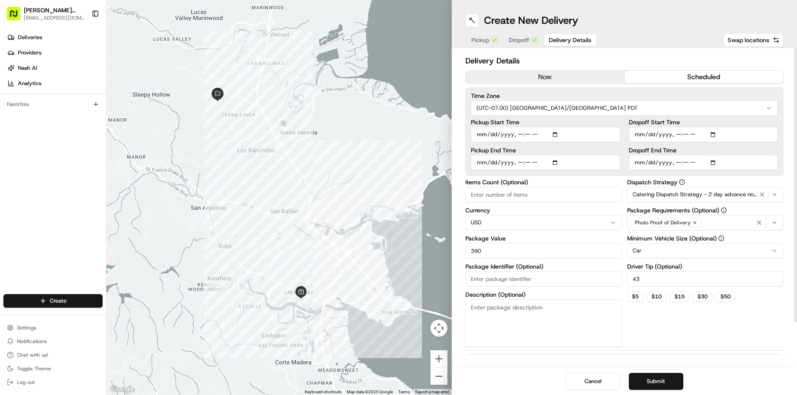
type input "390"
click at [684, 332] on div "Dispatch Strategy Catering Dispatch Strategy - 2 day advance notice Package Req…" at bounding box center [705, 263] width 157 height 168
click at [668, 381] on button "Submit" at bounding box center [656, 381] width 54 height 17
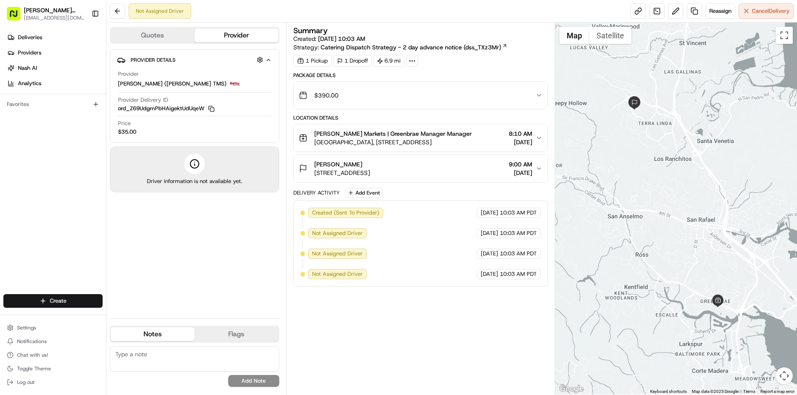
click at [366, 145] on span "[GEOGRAPHIC_DATA], [STREET_ADDRESS]" at bounding box center [392, 142] width 157 height 9
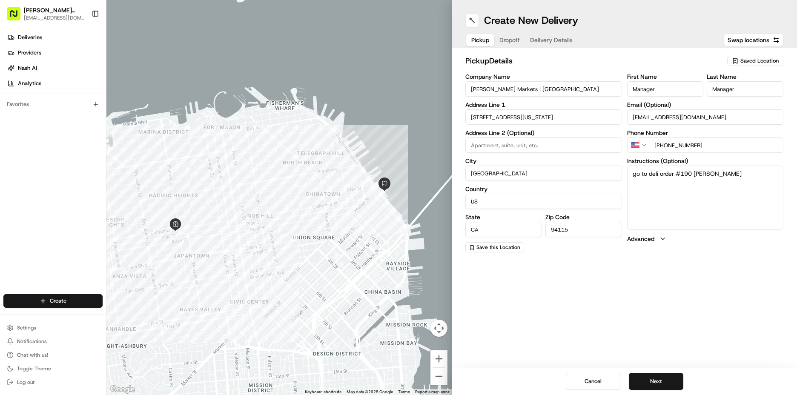
click at [692, 171] on textarea "go to deli order #190 Olivia Irons" at bounding box center [705, 198] width 157 height 64
type textarea "go to deli order #191 Olivia Irons"
click at [550, 39] on span "Delivery Details" at bounding box center [551, 40] width 43 height 9
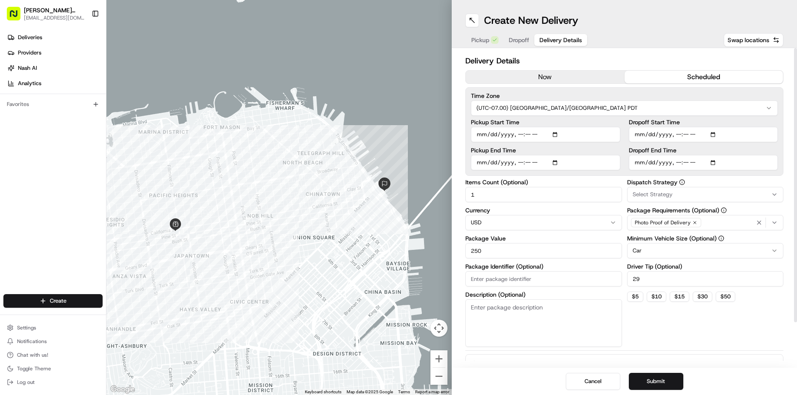
click at [494, 135] on input "Pickup Start Time" at bounding box center [545, 134] width 149 height 15
type input "2025-08-21T07:45"
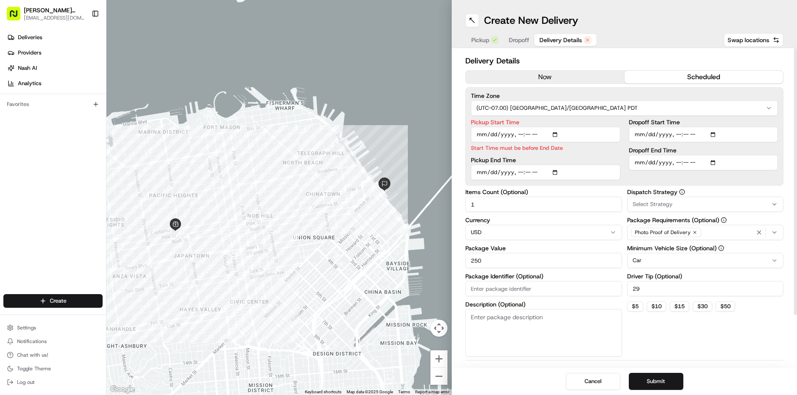
click at [492, 163] on div "Pickup End Time" at bounding box center [545, 168] width 149 height 23
type input "2025-08-21T08:15"
click at [646, 133] on input "Dropoff Start Time" at bounding box center [703, 134] width 149 height 15
type input "2025-08-21T08:00"
click at [647, 163] on div "Dropoff End Time" at bounding box center [703, 158] width 149 height 23
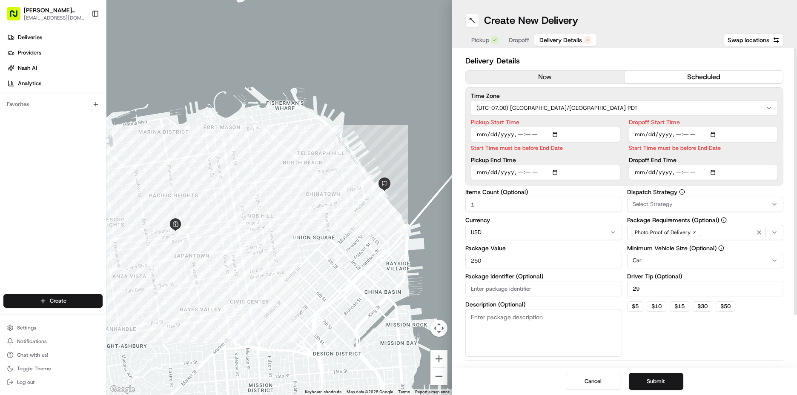
type input "2025-08-21T08:30"
click at [623, 195] on div "Items Count (Optional) 1 Currency USD Package Value 250 Package Identifier (Opt…" at bounding box center [624, 273] width 318 height 168
click at [517, 133] on input "Pickup Start Time" at bounding box center [545, 134] width 149 height 15
click at [527, 173] on div "Pickup Start Time Start Time must be before End Date Pickup End Time" at bounding box center [545, 149] width 149 height 61
click at [528, 137] on input "Pickup Start Time" at bounding box center [545, 134] width 149 height 15
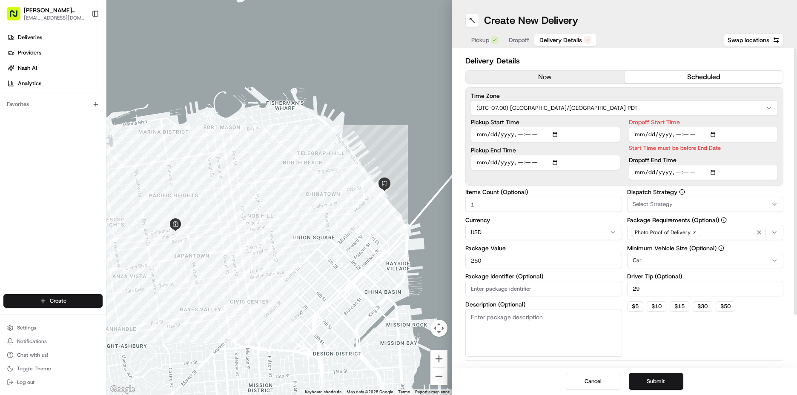
type input "2025-08-21T08:10"
click at [527, 163] on input "Pickup End Time" at bounding box center [545, 162] width 149 height 15
type input "2025-08-21T08:40"
click at [685, 131] on input "Dropoff Start Time" at bounding box center [703, 134] width 149 height 15
type input "2025-08-21T08:30"
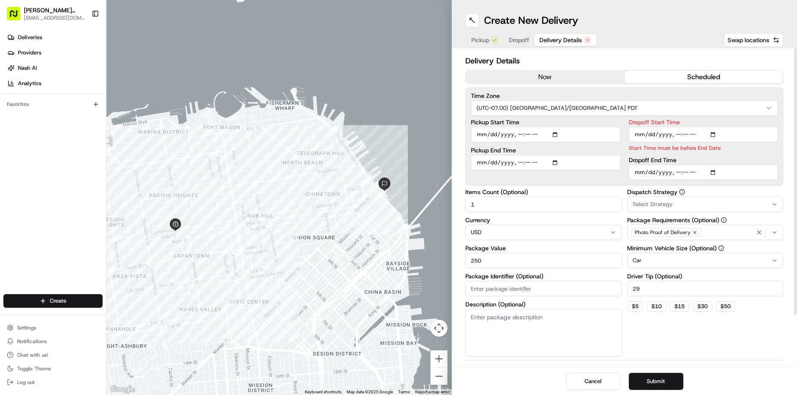
click at [677, 174] on input "Dropoff End Time" at bounding box center [703, 172] width 149 height 15
type input "2025-08-21T02:30"
click at [677, 174] on input "Dropoff End Time" at bounding box center [703, 172] width 149 height 15
type input "2025-08-21T09:00"
click at [732, 175] on input "Dropoff End Time" at bounding box center [703, 172] width 149 height 15
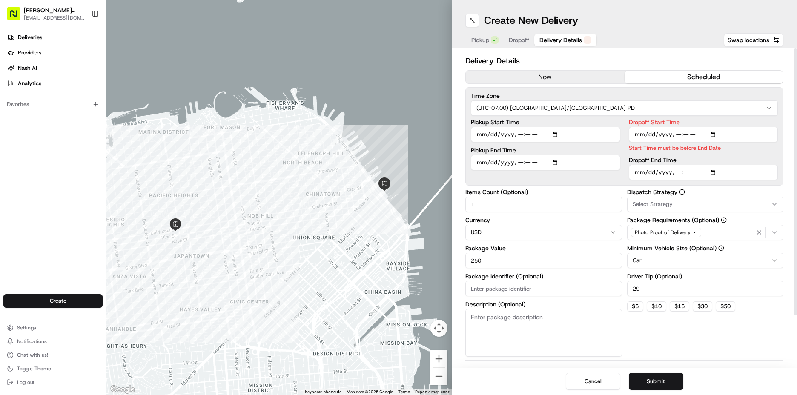
drag, startPoint x: 495, startPoint y: 259, endPoint x: 389, endPoint y: 251, distance: 105.8
click at [389, 251] on div "← Move left → Move right ↑ Move up ↓ Move down + Zoom in - Zoom out Home Jump l…" at bounding box center [451, 197] width 690 height 395
type input "230"
drag, startPoint x: 674, startPoint y: 286, endPoint x: 630, endPoint y: 286, distance: 44.7
click at [630, 286] on input "29" at bounding box center [705, 288] width 157 height 15
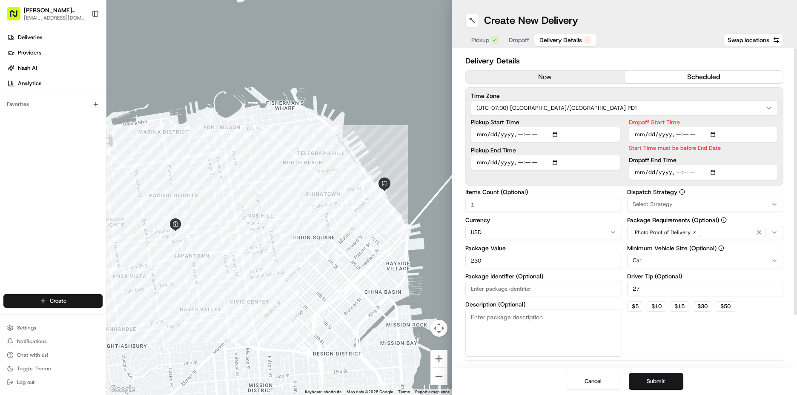
type input "27"
click at [681, 317] on div "Dispatch Strategy Select Strategy Package Requirements (Optional) Photo Proof o…" at bounding box center [705, 273] width 157 height 168
click at [659, 383] on button "Submit" at bounding box center [656, 381] width 54 height 17
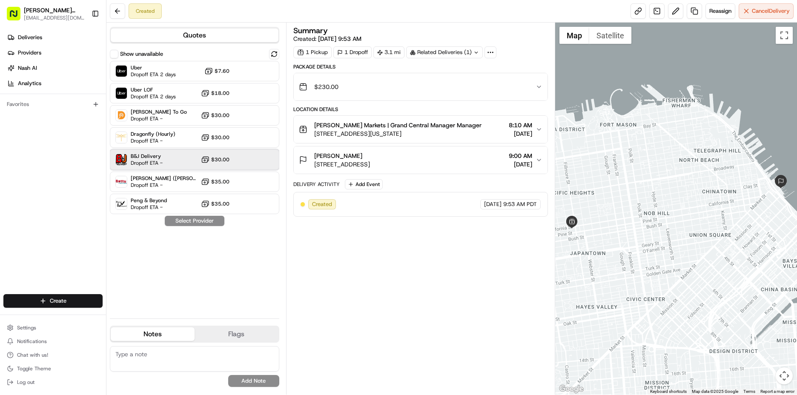
click at [234, 160] on div "B&J Delivery Dropoff ETA - $30.00" at bounding box center [194, 159] width 169 height 20
click at [201, 223] on button "Assign Provider" at bounding box center [194, 221] width 60 height 10
